Goal: Information Seeking & Learning: Learn about a topic

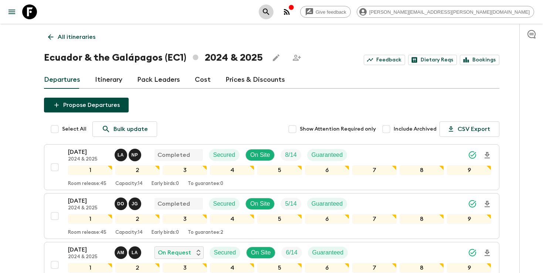
click at [271, 12] on icon "search adventures" at bounding box center [266, 11] width 9 height 9
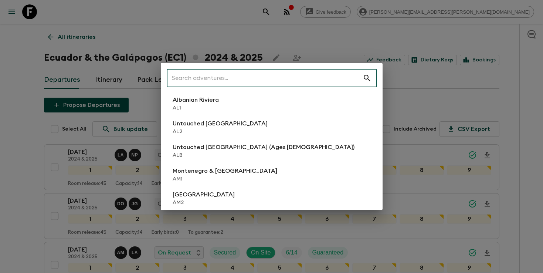
click at [288, 81] on input "text" at bounding box center [265, 78] width 196 height 21
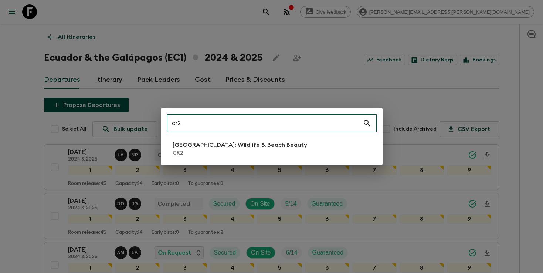
type input "cr2"
click at [253, 146] on p "[GEOGRAPHIC_DATA]: Wildlife & Beach Beauty" at bounding box center [240, 145] width 135 height 9
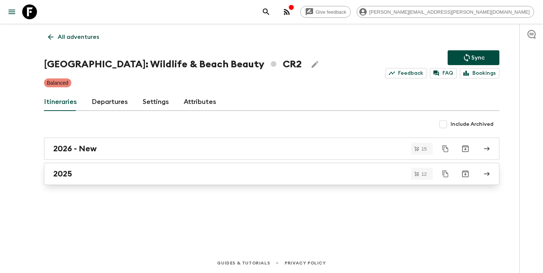
click at [244, 172] on div "2025" at bounding box center [264, 174] width 423 height 10
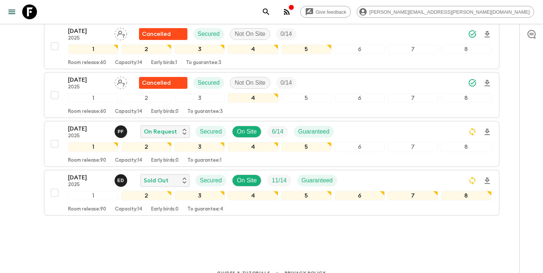
scroll to position [521, 0]
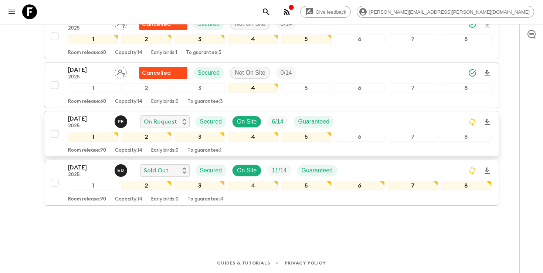
click at [375, 120] on div "[DATE] 2025 P F On Request Secured On Site 6 / 14 Guaranteed" at bounding box center [280, 121] width 424 height 15
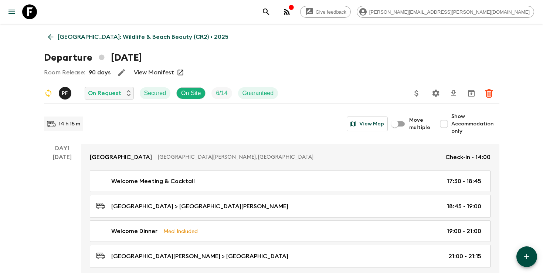
click at [163, 73] on link "View Manifest" at bounding box center [154, 72] width 40 height 7
click at [271, 8] on icon "search adventures" at bounding box center [266, 11] width 9 height 9
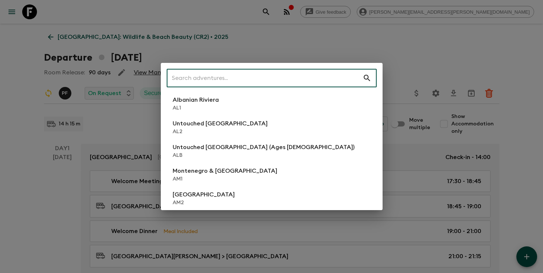
click at [280, 75] on input "text" at bounding box center [265, 78] width 196 height 21
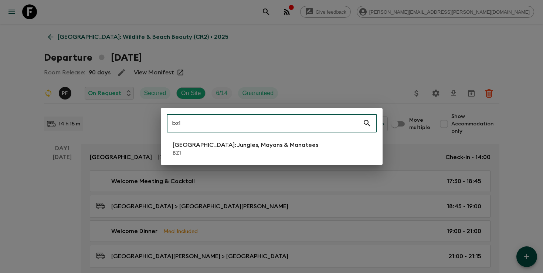
type input "bz1"
click at [253, 141] on p "[GEOGRAPHIC_DATA]: Jungles, Mayans & Manatees" at bounding box center [246, 145] width 146 height 9
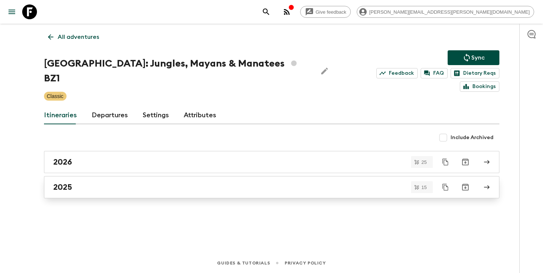
click at [214, 182] on div "2025" at bounding box center [264, 187] width 423 height 10
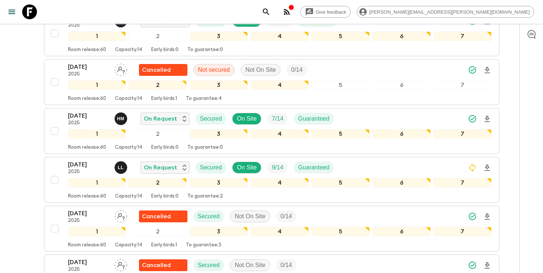
scroll to position [299, 0]
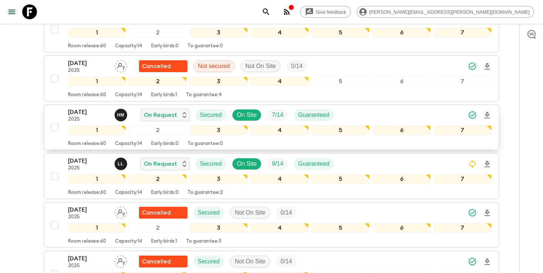
click at [403, 108] on div "[DATE] 2025 H M On Request Secured On Site 7 / 14 Guaranteed" at bounding box center [280, 115] width 424 height 15
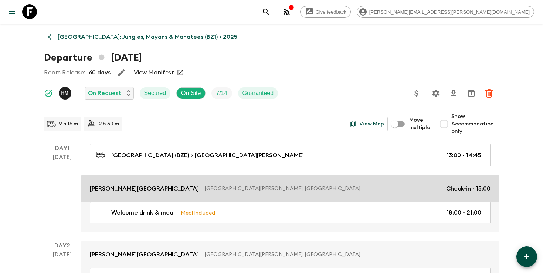
click at [335, 192] on div "[PERSON_NAME][GEOGRAPHIC_DATA] [GEOGRAPHIC_DATA][PERSON_NAME], [GEOGRAPHIC_DATA…" at bounding box center [290, 188] width 401 height 9
